Goal: Find contact information: Find contact information

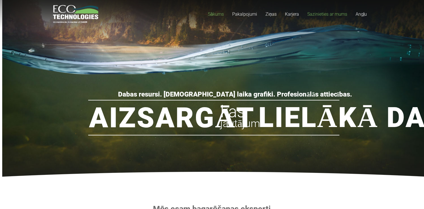
click at [332, 14] on font "Sazinieties ar mums" at bounding box center [328, 13] width 40 height 5
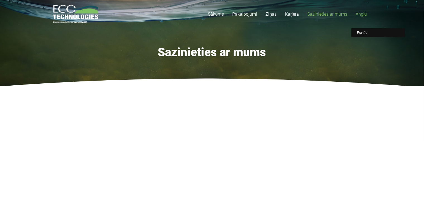
click at [360, 14] on font "Angļu" at bounding box center [361, 13] width 11 height 5
